Goal: Contribute content

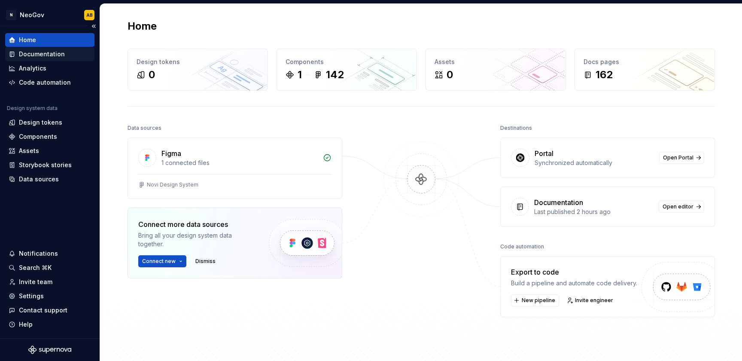
click at [57, 58] on div "Documentation" at bounding box center [42, 54] width 46 height 9
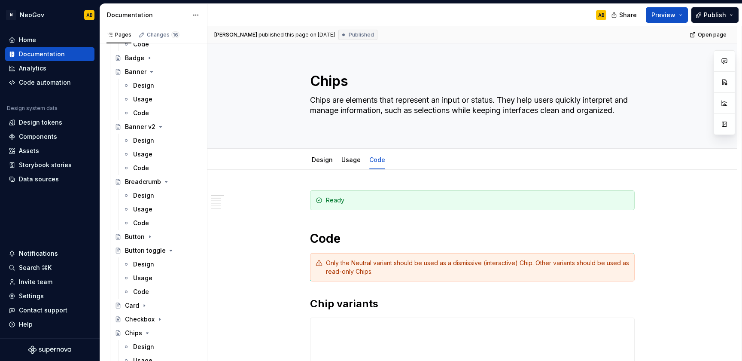
scroll to position [451, 0]
click at [143, 123] on div "Banner v2" at bounding box center [140, 126] width 30 height 9
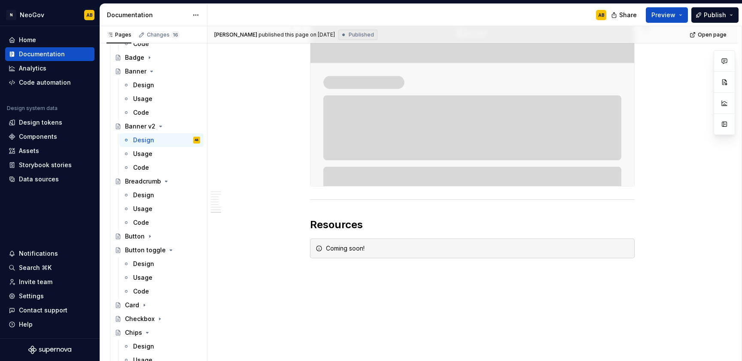
scroll to position [1452, 0]
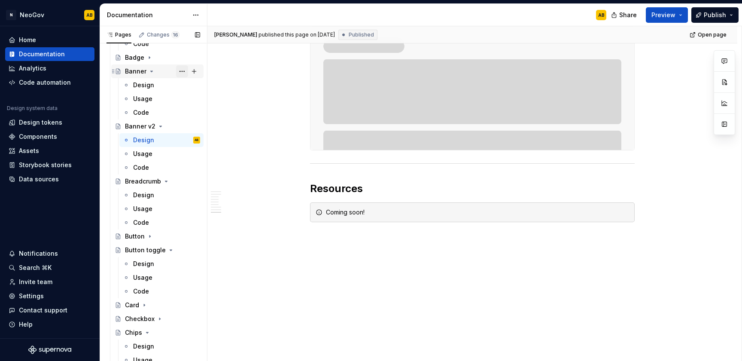
click at [176, 73] on button "Page tree" at bounding box center [182, 71] width 12 height 12
click at [134, 126] on div "Banner v2" at bounding box center [140, 126] width 30 height 9
click at [143, 122] on div "Banner v2" at bounding box center [140, 126] width 30 height 9
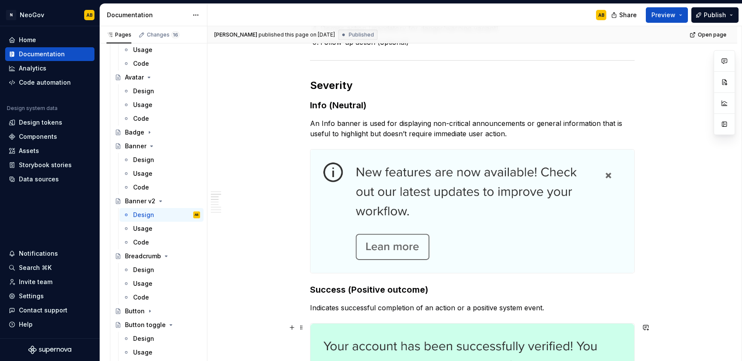
scroll to position [0, 0]
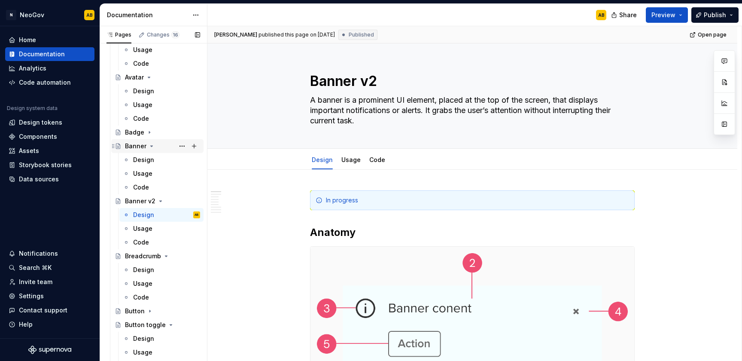
click at [140, 146] on div "Banner" at bounding box center [135, 146] width 21 height 9
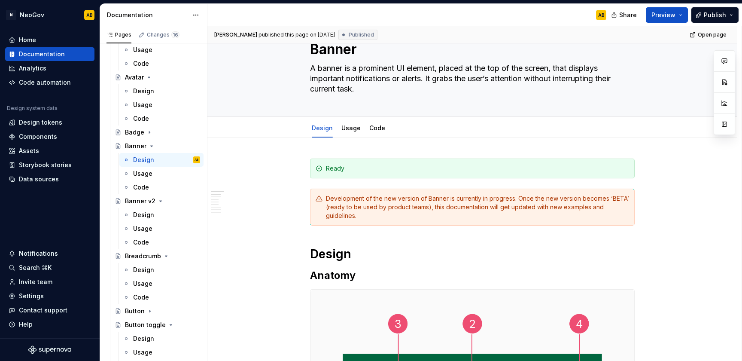
scroll to position [32, 0]
type textarea "*"
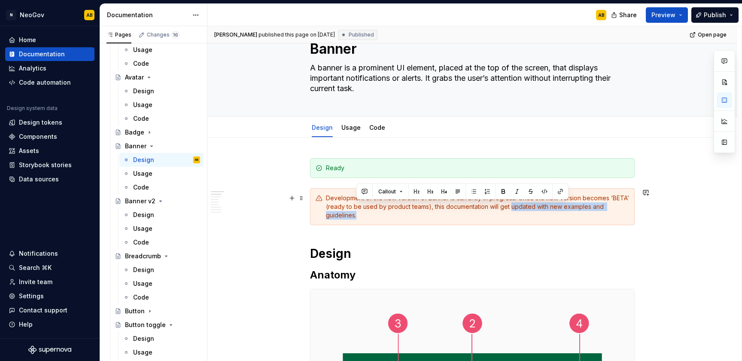
drag, startPoint x: 512, startPoint y: 207, endPoint x: 524, endPoint y: 212, distance: 13.5
click at [524, 212] on div "Development of the new version of Banner is currently in progress. Once the new…" at bounding box center [477, 207] width 303 height 26
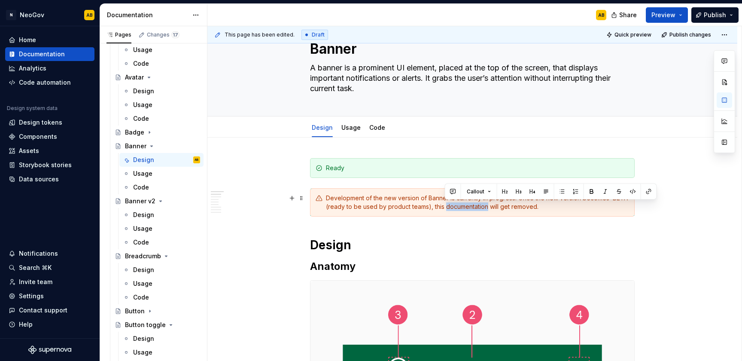
drag, startPoint x: 486, startPoint y: 207, endPoint x: 444, endPoint y: 207, distance: 42.1
click at [444, 207] on div "Development of the new version of Banner is currently in progress. Once the new…" at bounding box center [477, 202] width 303 height 17
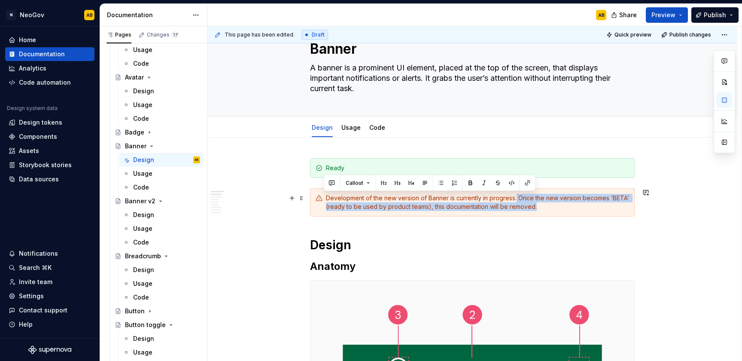
drag, startPoint x: 515, startPoint y: 198, endPoint x: 538, endPoint y: 207, distance: 24.5
click at [538, 207] on div "Development of the new version of Banner is currently in progress. Once the new…" at bounding box center [477, 202] width 303 height 17
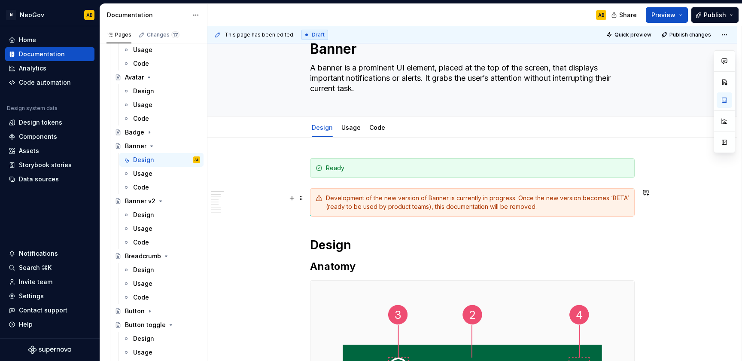
click at [518, 202] on div "Development of the new version of Banner is currently in progress. Once the new…" at bounding box center [477, 202] width 303 height 17
click at [534, 207] on div "Development of the new version of Banner is currently in progress. Once the new…" at bounding box center [477, 202] width 303 height 17
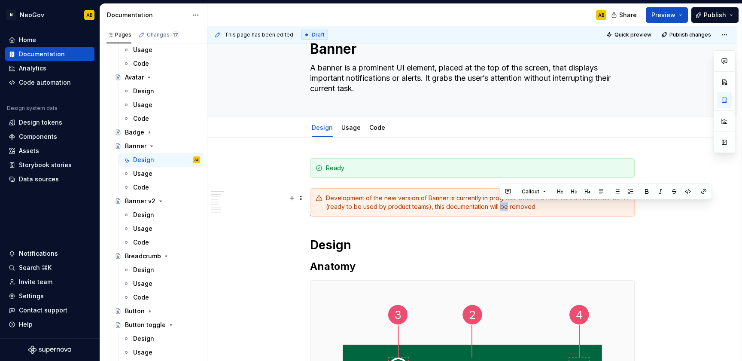
drag, startPoint x: 507, startPoint y: 207, endPoint x: 501, endPoint y: 207, distance: 5.6
click at [501, 207] on div "Development of the new version of Banner is currently in progress. Once the new…" at bounding box center [477, 202] width 303 height 17
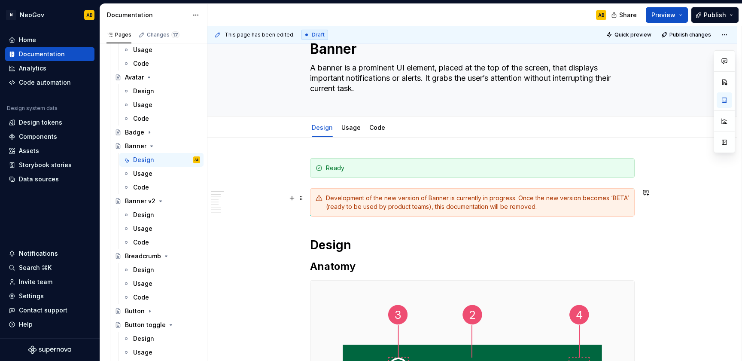
click at [543, 206] on div "Development of the new version of Banner is currently in progress. Once the new…" at bounding box center [477, 202] width 303 height 17
click at [725, 16] on span "Publish" at bounding box center [715, 15] width 22 height 9
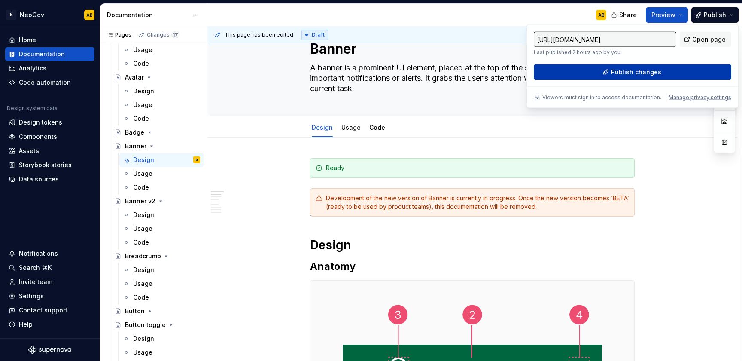
click at [647, 76] on button "Publish changes" at bounding box center [632, 71] width 197 height 15
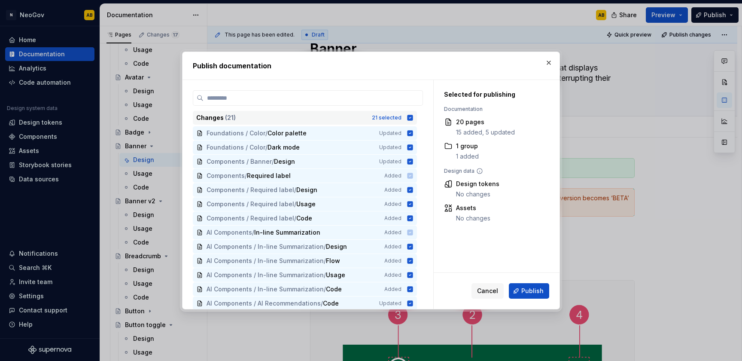
click at [412, 118] on icon at bounding box center [410, 118] width 6 height 6
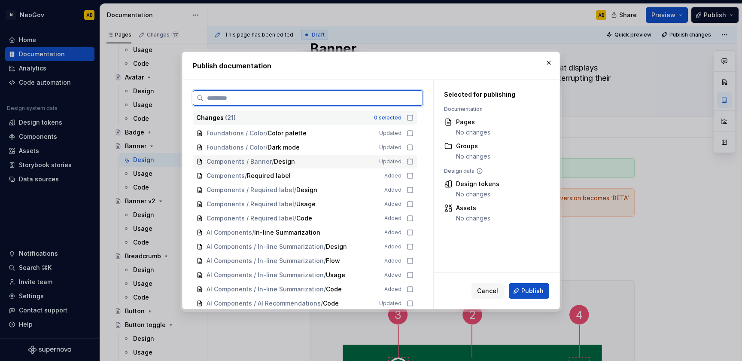
click at [408, 159] on icon at bounding box center [410, 161] width 7 height 7
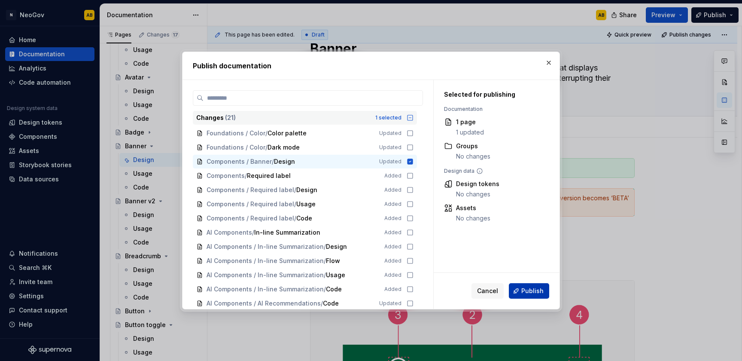
click at [535, 294] on span "Publish" at bounding box center [532, 290] width 22 height 9
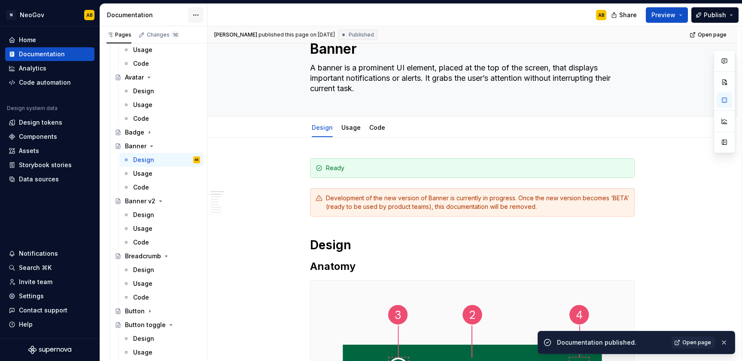
type textarea "*"
